Goal: Find specific page/section: Find specific page/section

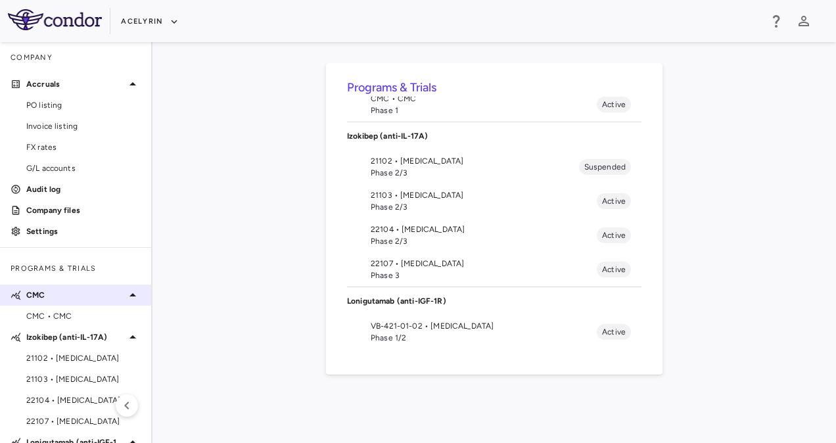
scroll to position [41, 0]
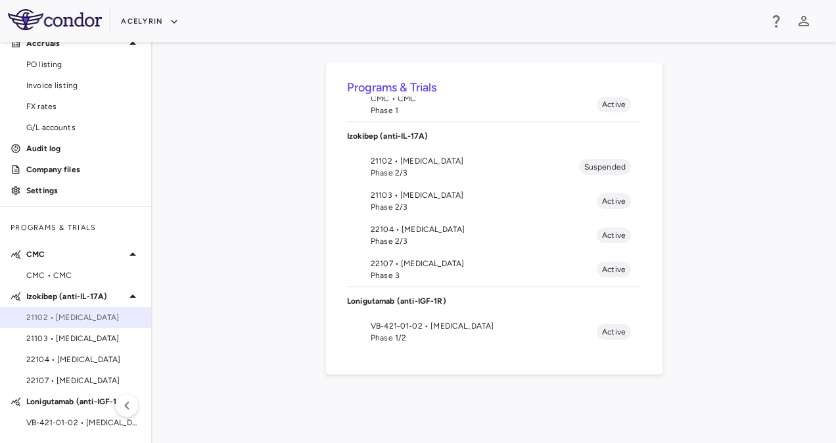
click at [67, 326] on div "21102 • [MEDICAL_DATA]" at bounding box center [75, 317] width 151 height 20
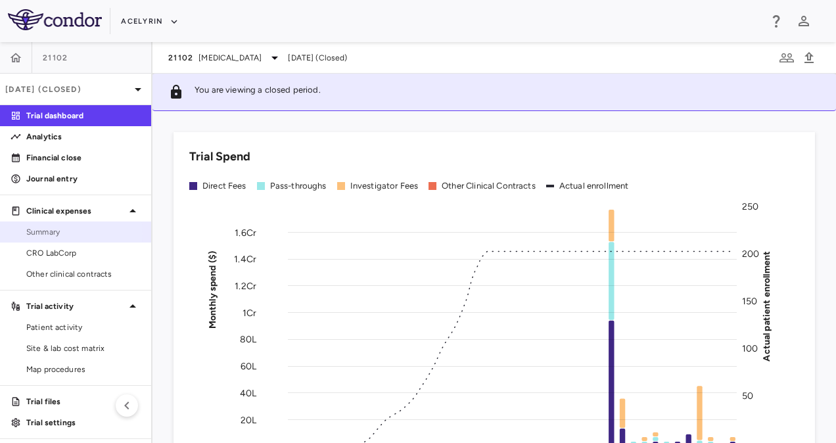
click at [58, 233] on span "Summary" at bounding box center [83, 232] width 114 height 12
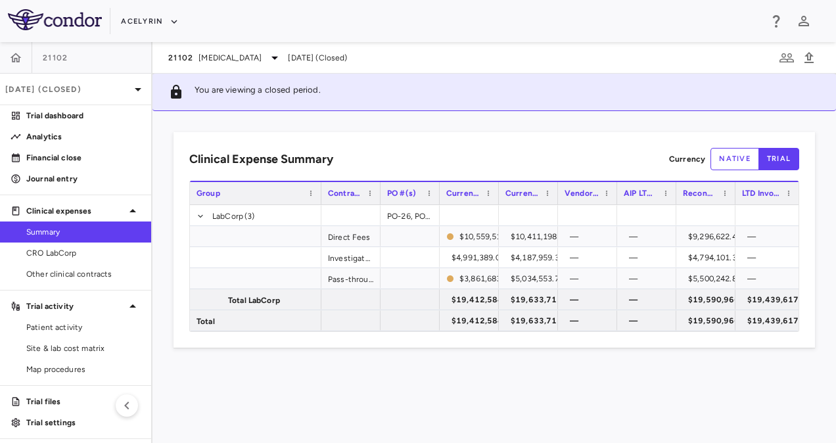
click at [706, 382] on div "Clinical Expense Summary Currency native trial Drag here to set column labels G…" at bounding box center [493, 277] width 683 height 332
